Goal: Task Accomplishment & Management: Manage account settings

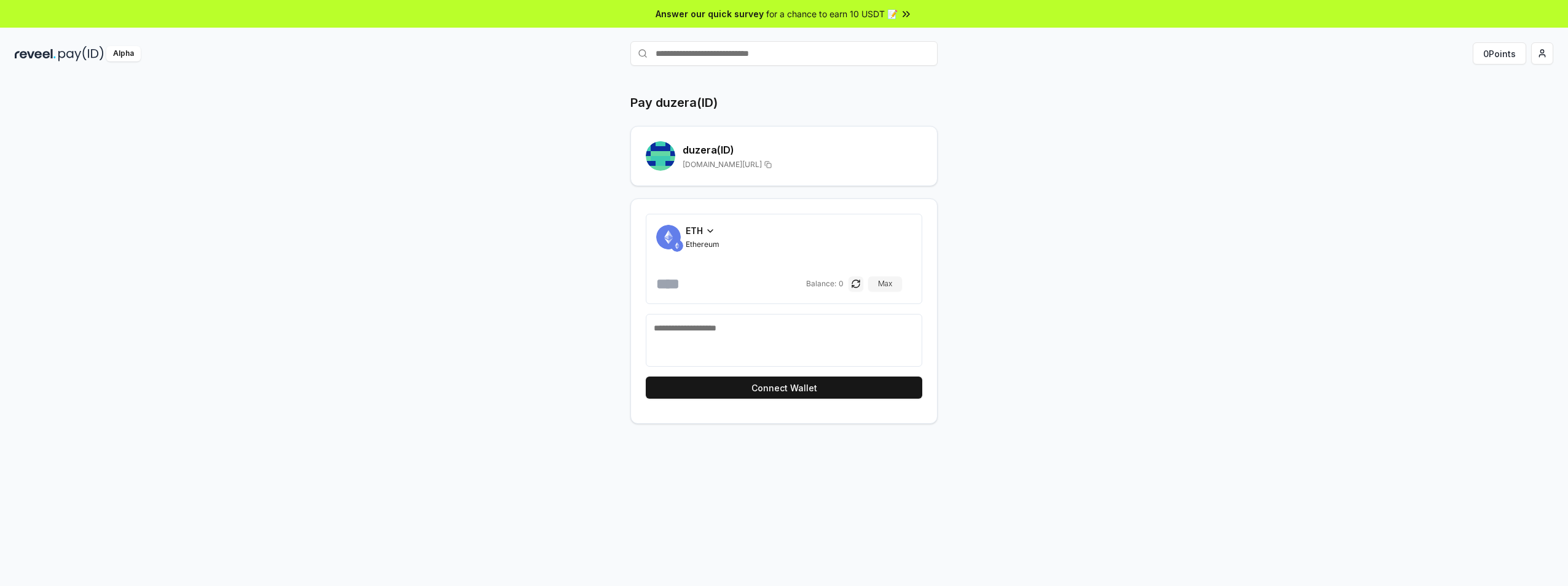
click at [1298, 180] on div "Pay duzera(ID) duzera (ID) [DOMAIN_NAME][URL] ETH Ethereum Balance: 0 Max Conne…" at bounding box center [784, 345] width 1568 height 551
click at [1545, 54] on html "Answer our quick survey for a chance to earn 10 USDT 📝 Alpha 0 Points Pay duzer…" at bounding box center [784, 293] width 1568 height 586
click at [1477, 103] on div "View Profile" at bounding box center [1485, 106] width 137 height 20
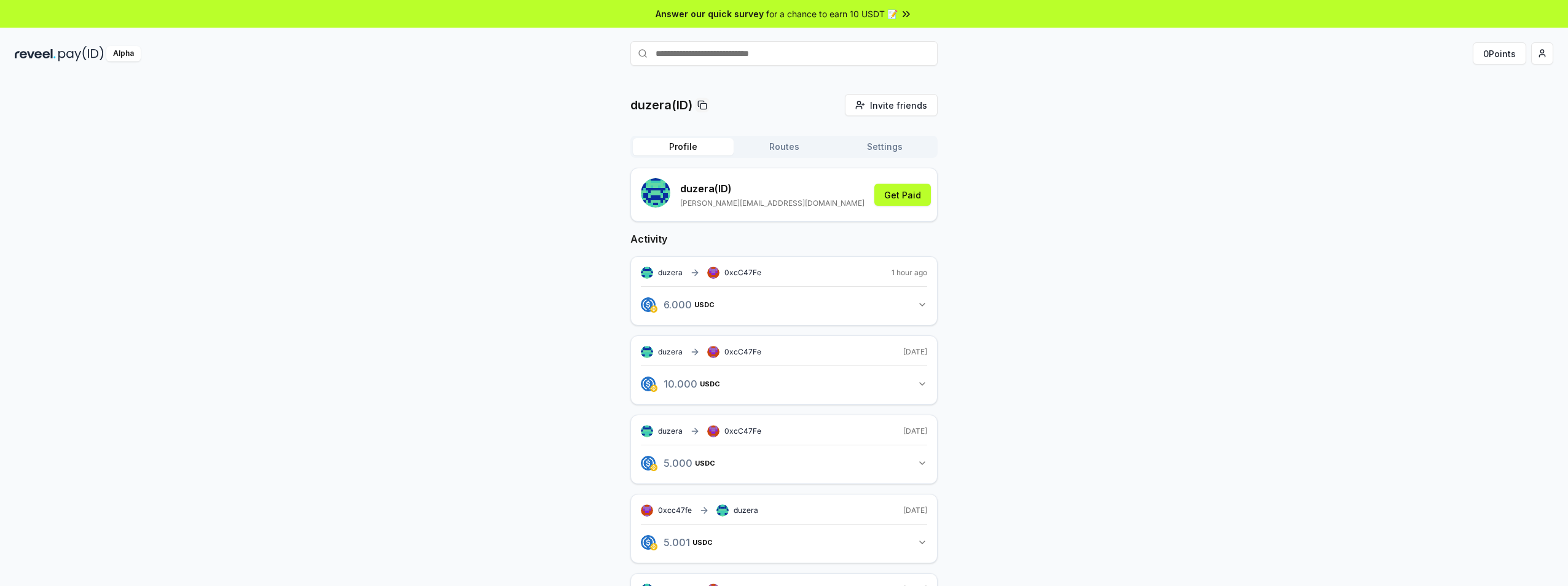
click at [884, 148] on button "Settings" at bounding box center [884, 146] width 101 height 17
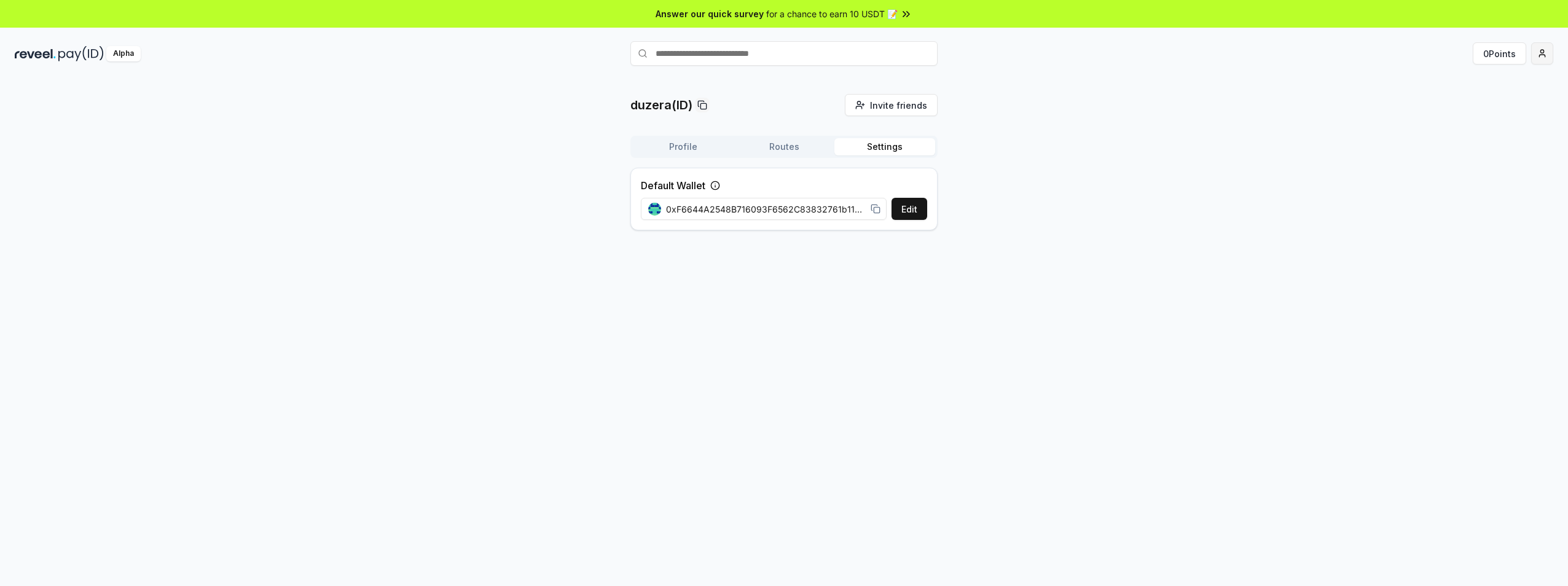
click at [1548, 57] on html "Answer our quick survey for a chance to earn 10 USDT 📝 Alpha 0 Points duzera(ID…" at bounding box center [784, 293] width 1568 height 586
click at [1471, 103] on div "View Profile" at bounding box center [1485, 106] width 137 height 20
